Goal: Navigation & Orientation: Find specific page/section

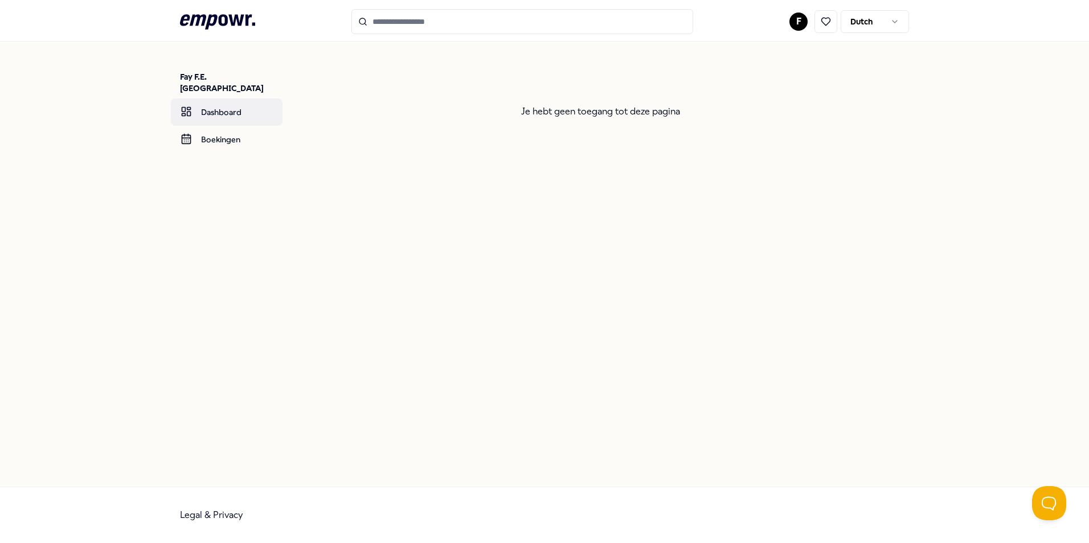
click at [223, 99] on link "Dashboard" at bounding box center [227, 112] width 112 height 27
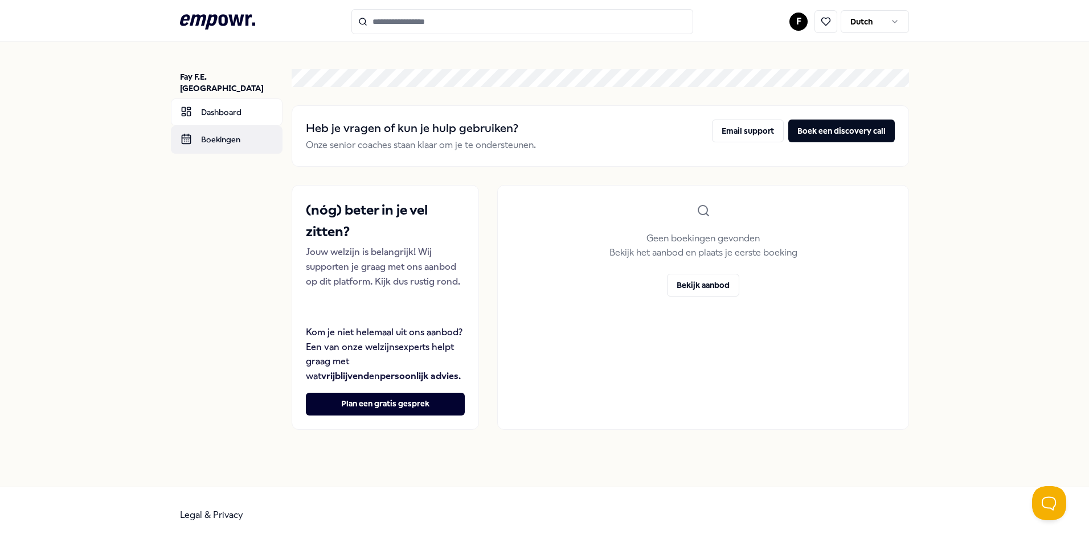
click at [212, 138] on link "Boekingen" at bounding box center [227, 139] width 112 height 27
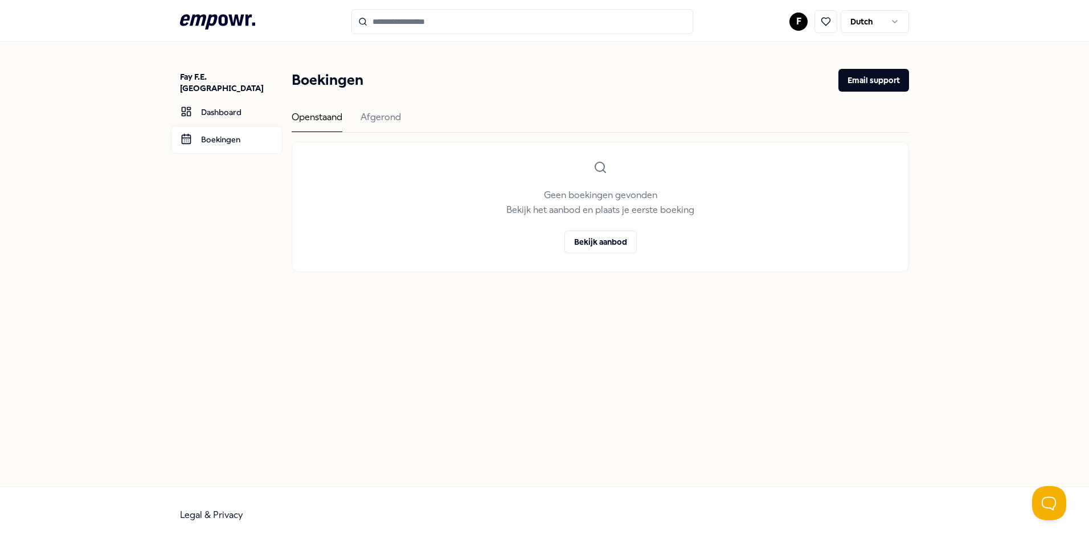
click at [217, 26] on icon ".empowr-logo_svg__cls-1{fill:#03032f}" at bounding box center [217, 21] width 75 height 21
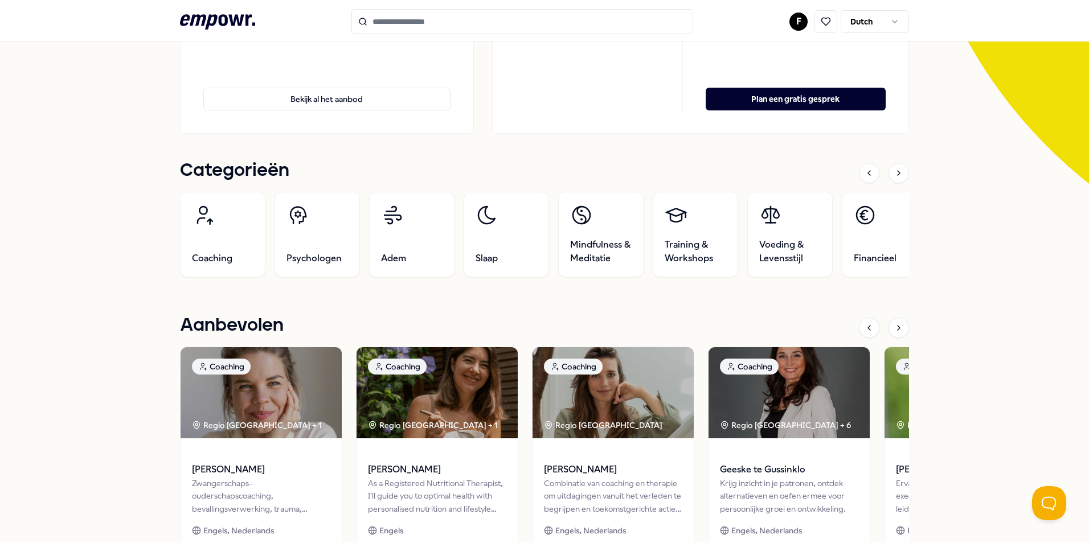
scroll to position [214, 0]
